Goal: Information Seeking & Learning: Check status

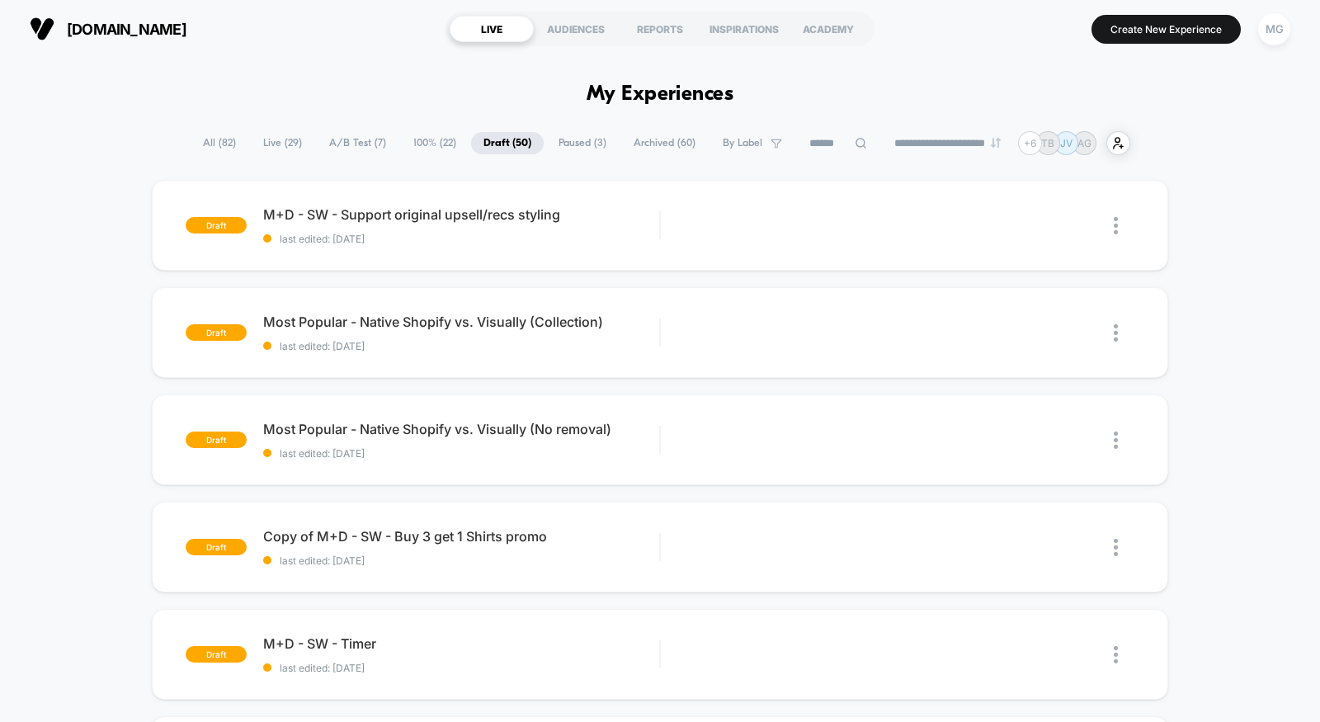
click at [365, 139] on span "A/B Test ( 7 )" at bounding box center [358, 143] width 82 height 22
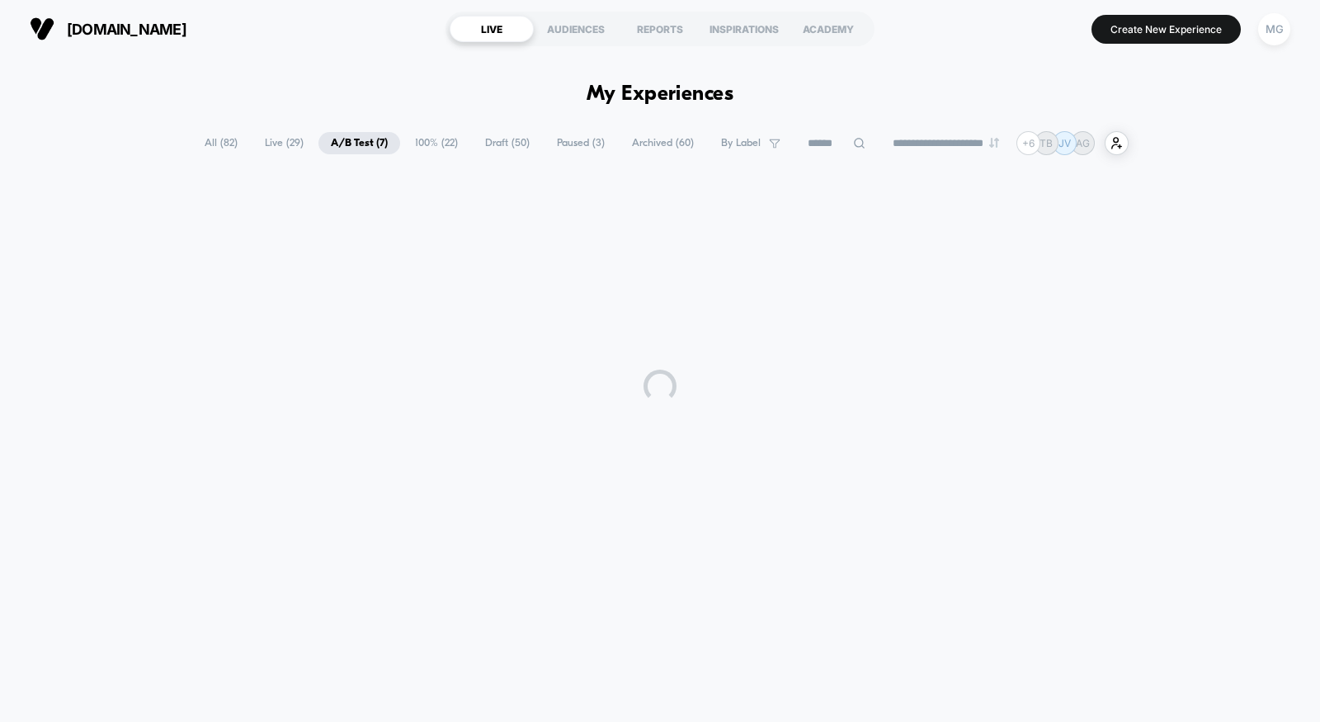
click at [440, 143] on span "100% ( 22 )" at bounding box center [437, 143] width 68 height 22
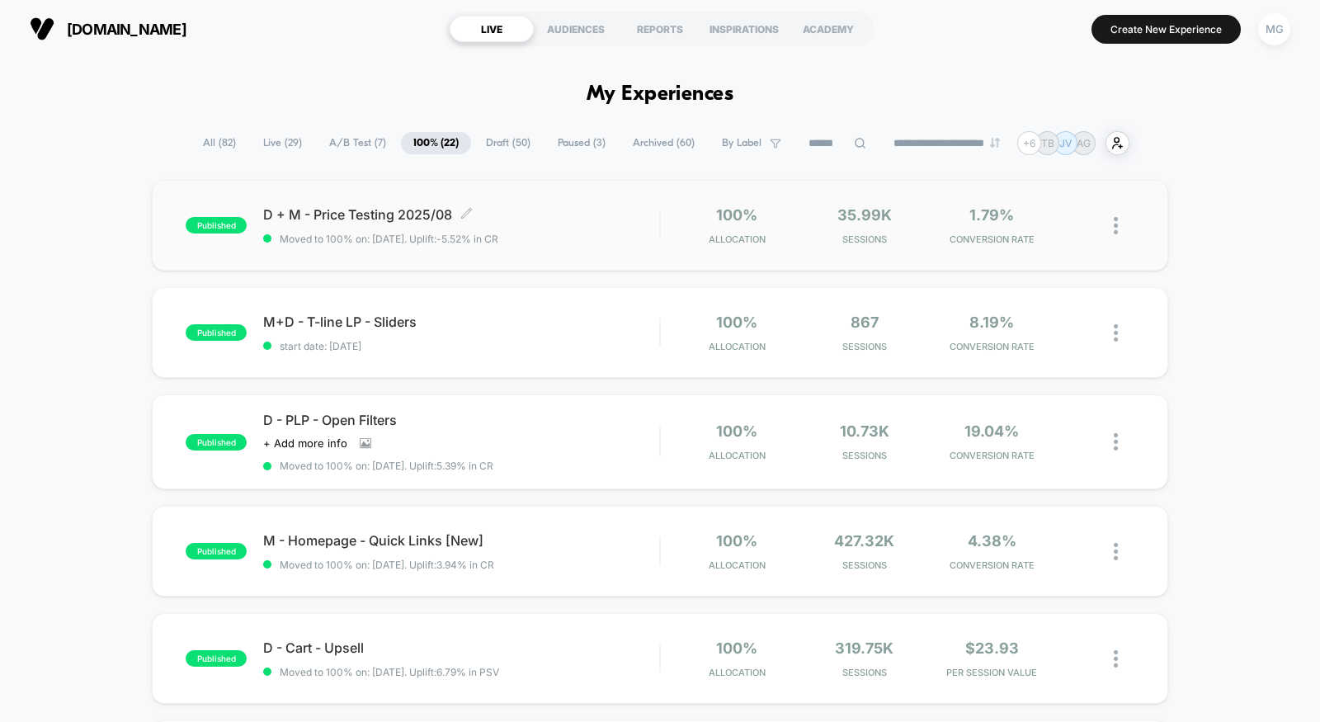
click at [615, 233] on span "Moved to 100% on: 8/26/2025 . Uplift: -5.52% in CR" at bounding box center [461, 239] width 396 height 12
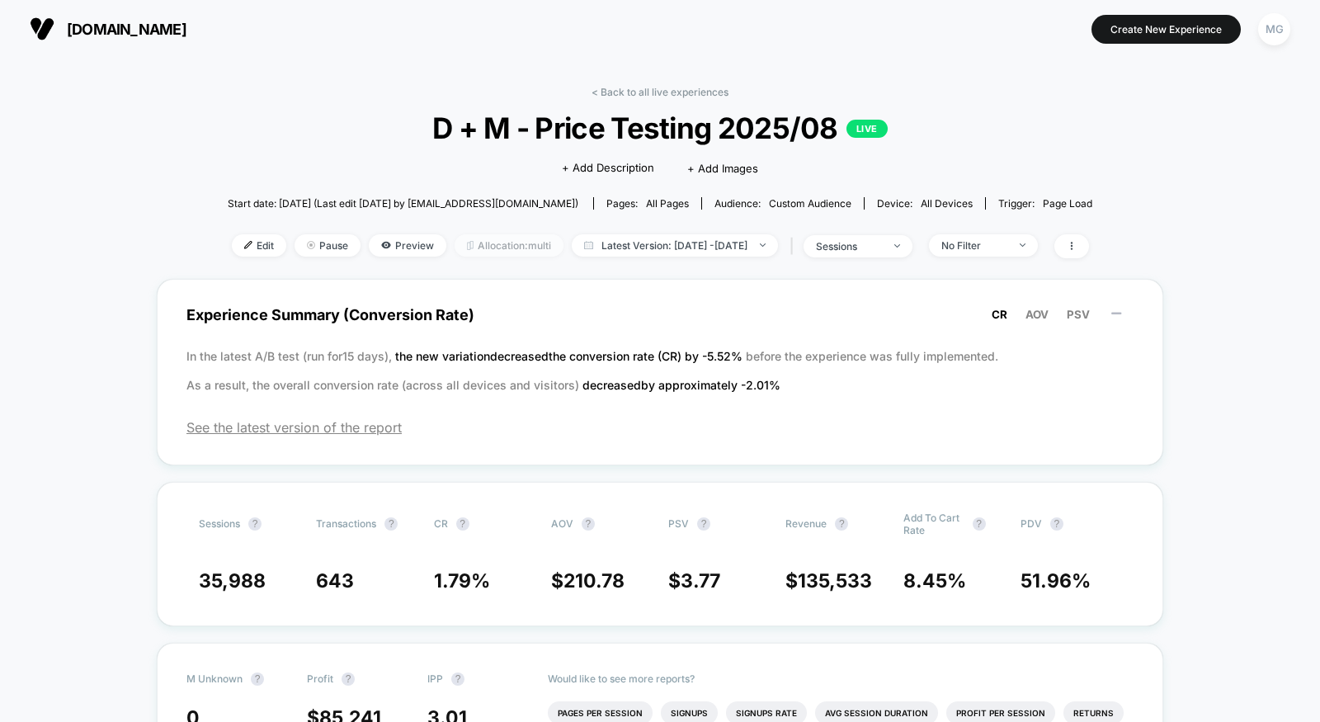
click at [494, 245] on span "Allocation: multi" at bounding box center [509, 245] width 109 height 22
click at [674, 95] on link "< Back to all live experiences" at bounding box center [659, 92] width 137 height 12
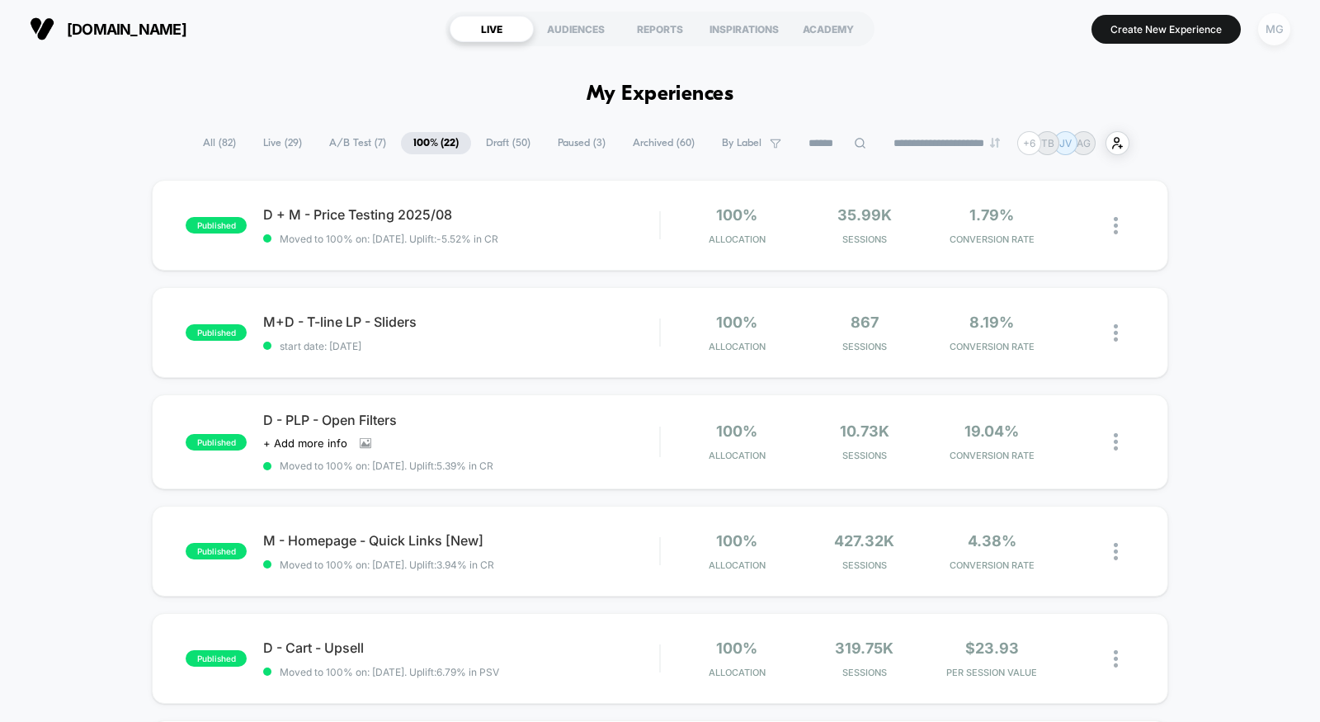
click at [1268, 37] on div "MG" at bounding box center [1274, 29] width 32 height 32
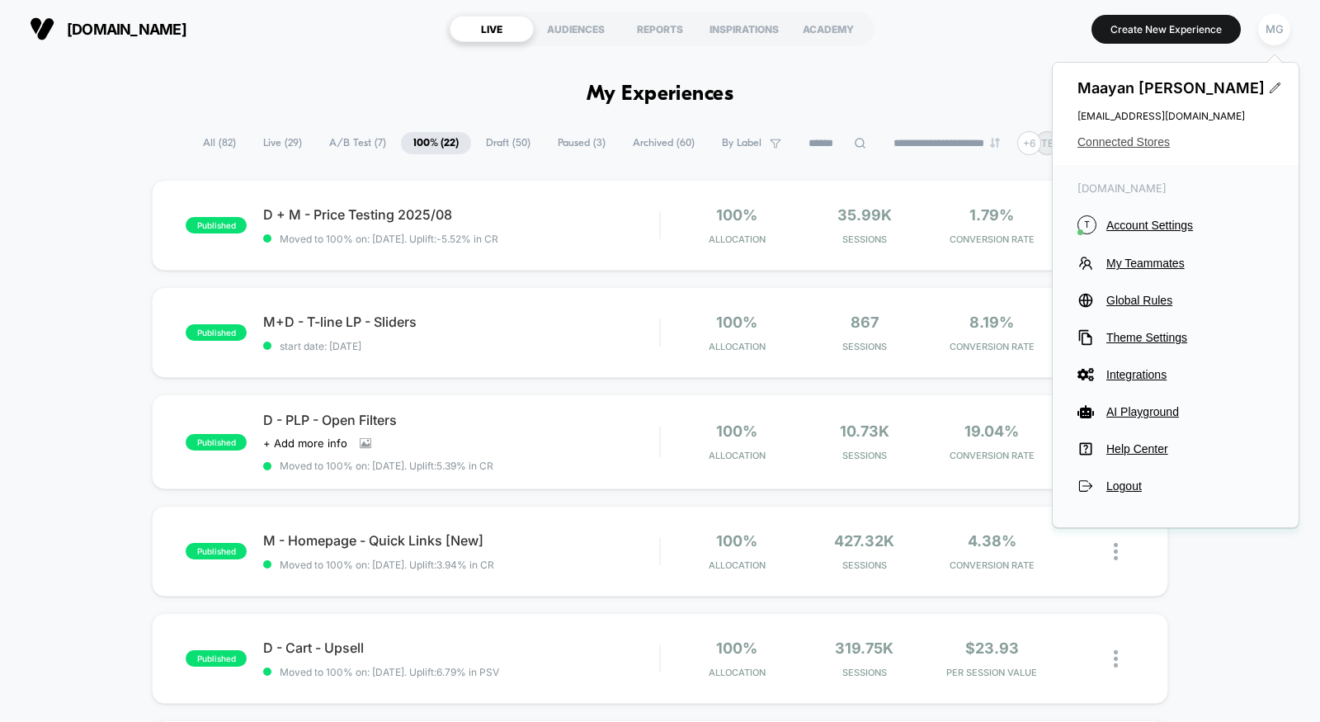
click at [1128, 145] on span "Connected Stores" at bounding box center [1175, 141] width 196 height 13
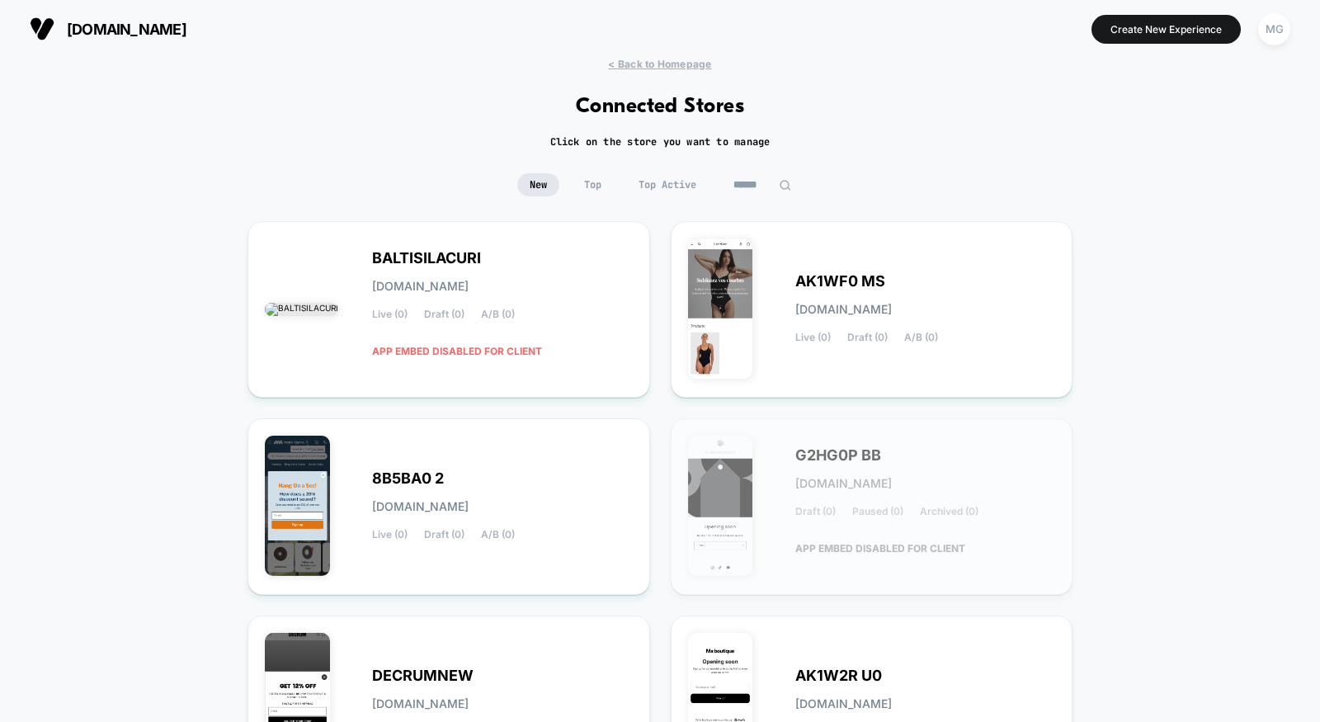
click at [755, 183] on input at bounding box center [762, 184] width 82 height 23
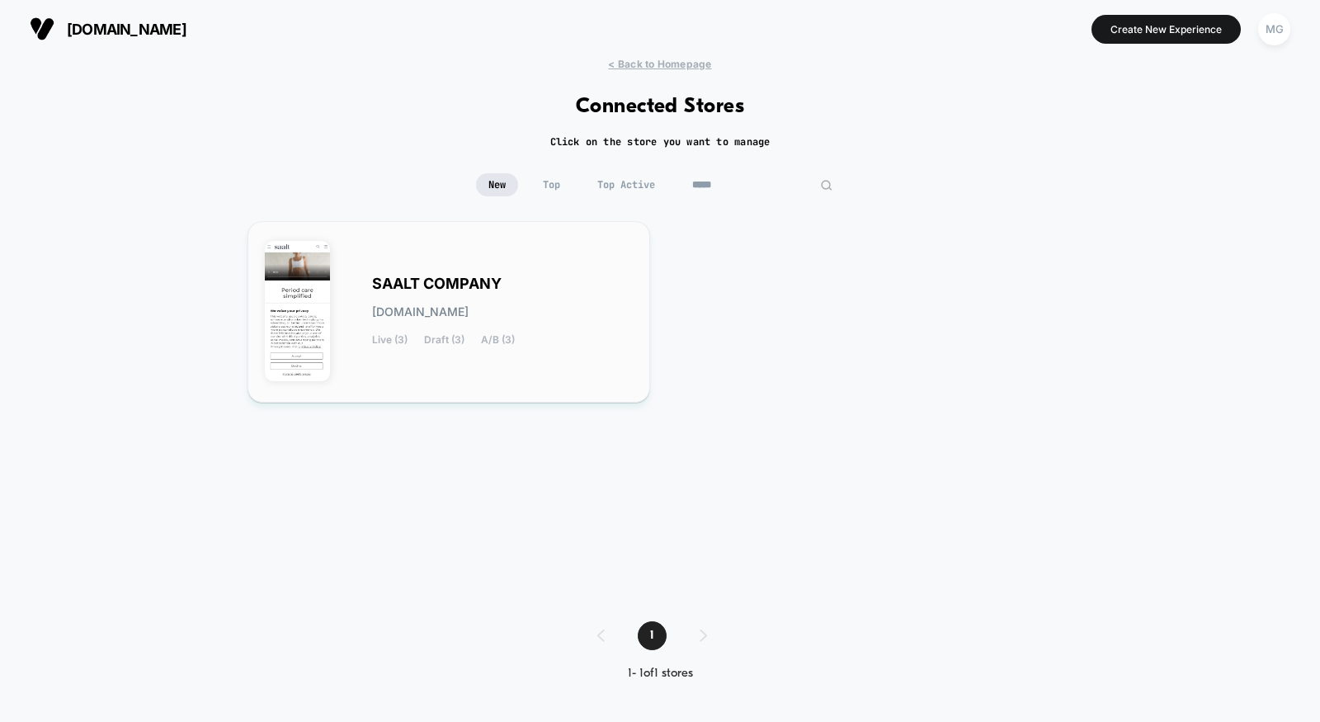
type input "*****"
click at [493, 354] on div "SAALT COMPANY saalt-company.myshopify.com Live (3) Draft (3) A/B (3)" at bounding box center [449, 311] width 368 height 147
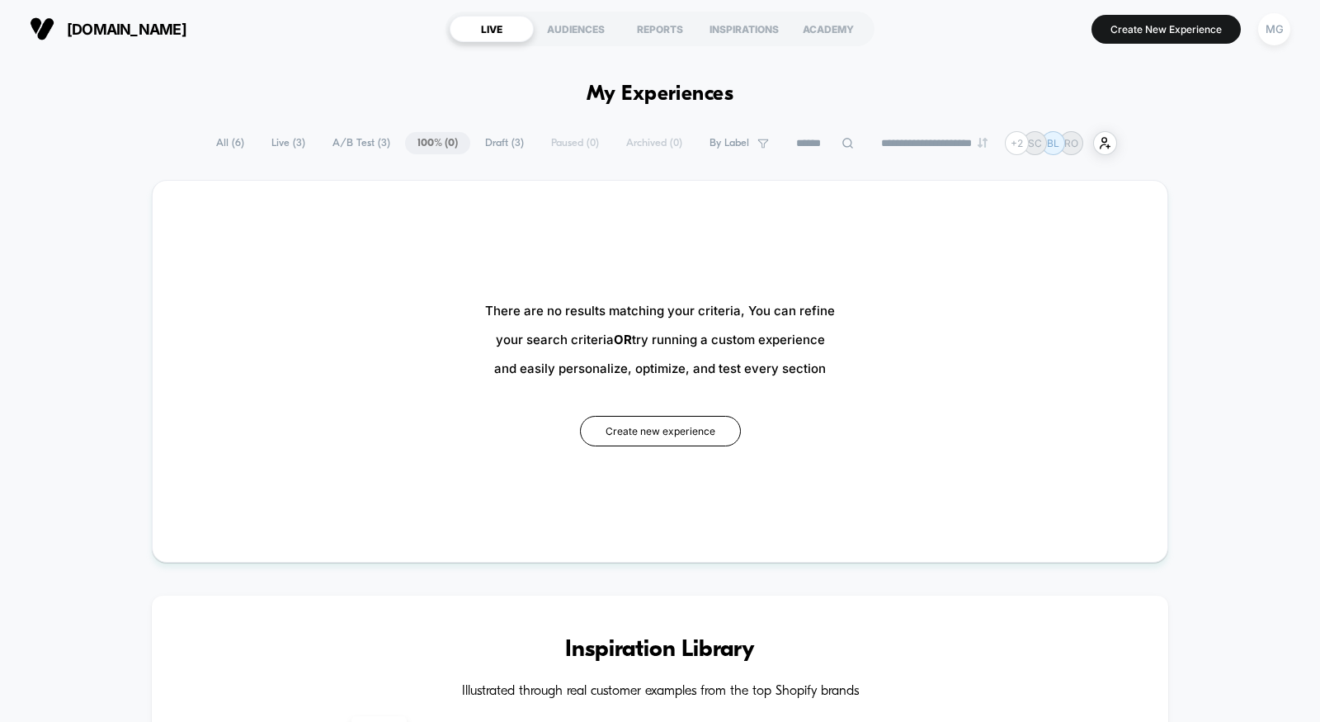
click at [336, 139] on span "A/B Test ( 3 )" at bounding box center [361, 143] width 82 height 22
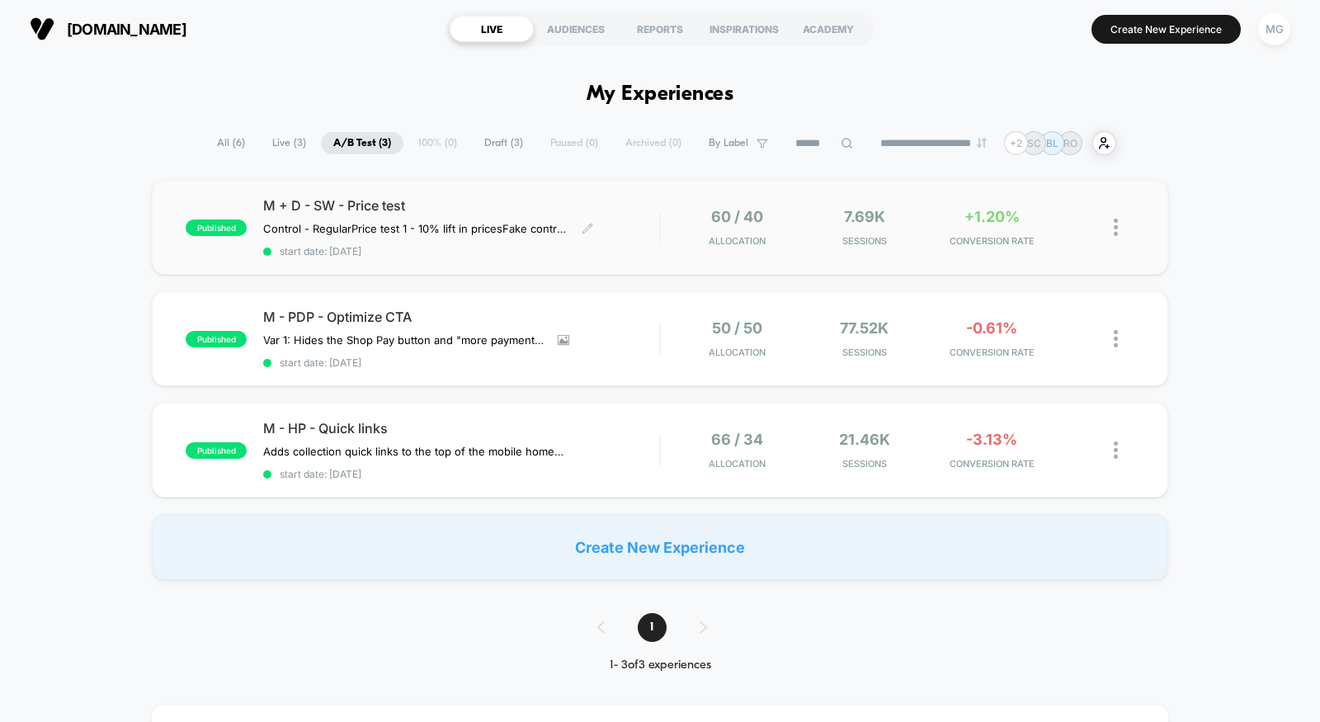
click at [638, 200] on span "M + D - SW - Price test" at bounding box center [461, 205] width 396 height 16
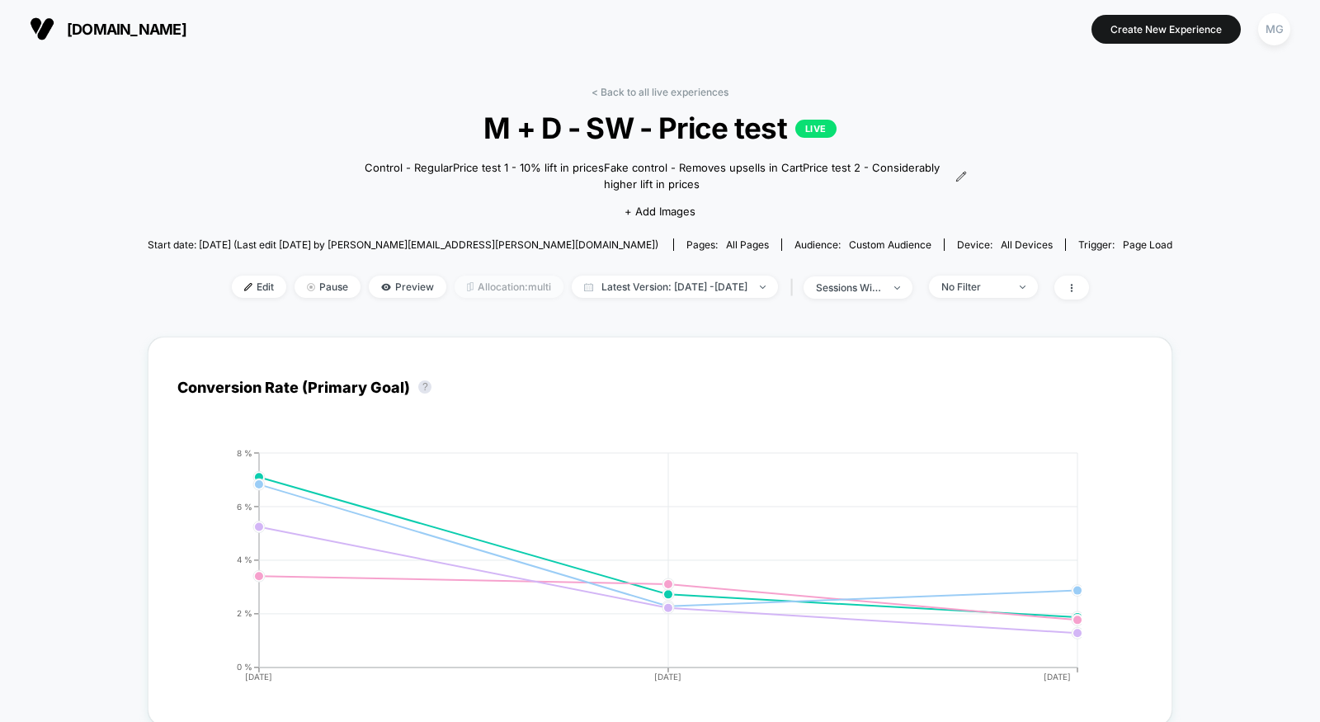
click at [519, 278] on span "Allocation: multi" at bounding box center [509, 287] width 109 height 22
